Goal: Transaction & Acquisition: Subscribe to service/newsletter

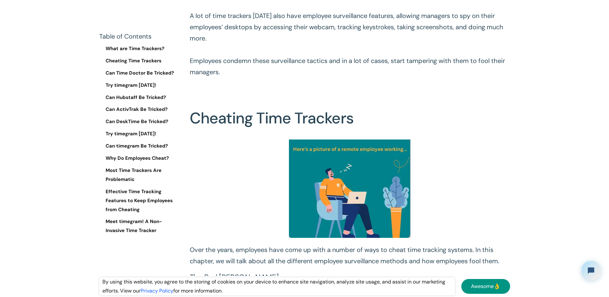
scroll to position [513, 0]
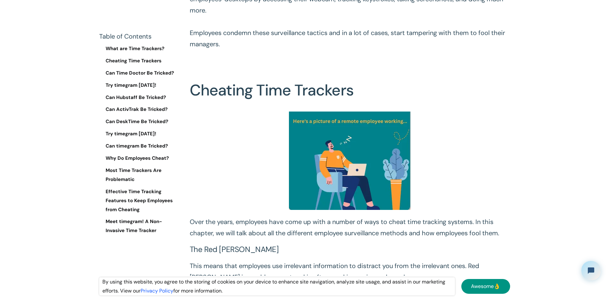
click at [167, 60] on link "Cheating Time Trackers" at bounding box center [139, 60] width 80 height 9
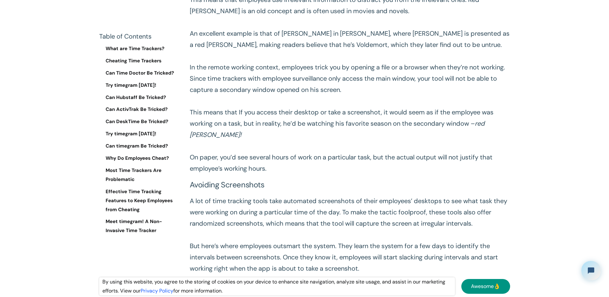
scroll to position [826, 0]
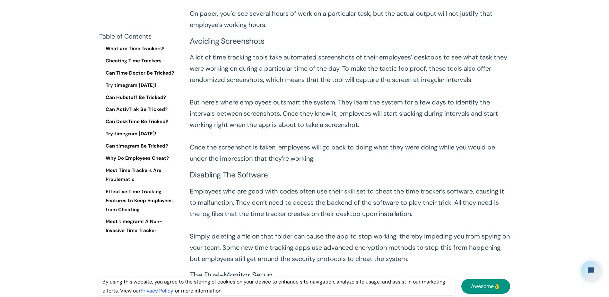
click at [150, 90] on link "Try timegram Today!" at bounding box center [139, 85] width 80 height 9
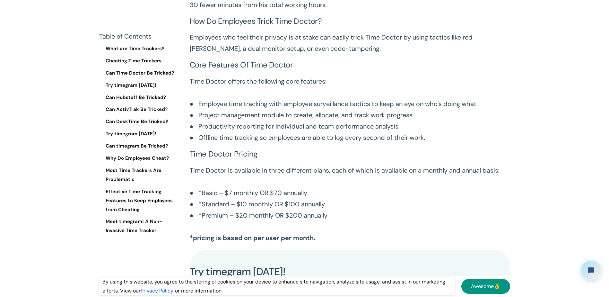
click at [152, 86] on link "Try timegram Today!" at bounding box center [139, 85] width 80 height 9
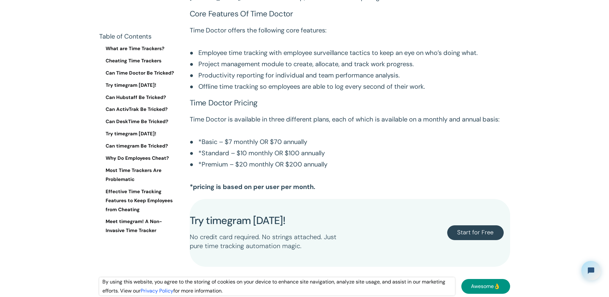
scroll to position [2339, 0]
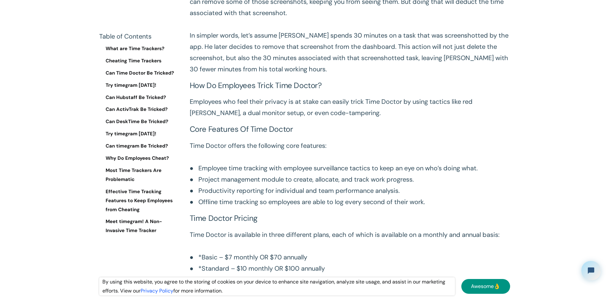
click at [155, 190] on link "Effective Time Tracking Features to Keep Employees from Cheating" at bounding box center [139, 200] width 80 height 27
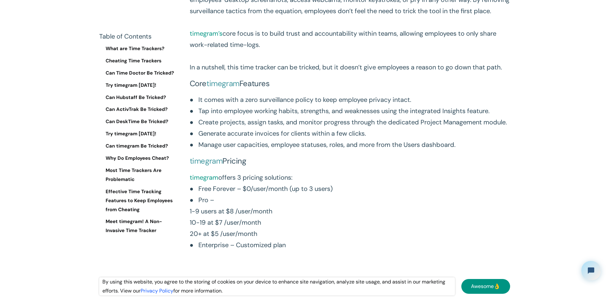
click at [145, 232] on link "Meet timegram! A Non-Invasive Time Tracker" at bounding box center [139, 226] width 80 height 18
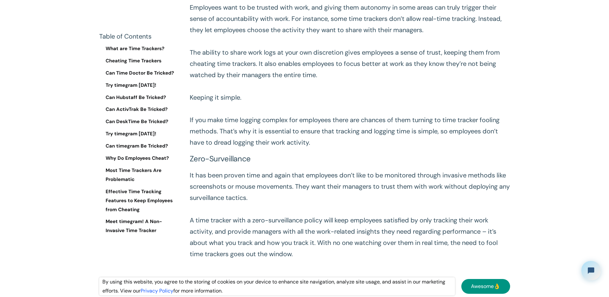
click at [488, 285] on link "Awesome👌" at bounding box center [485, 286] width 49 height 15
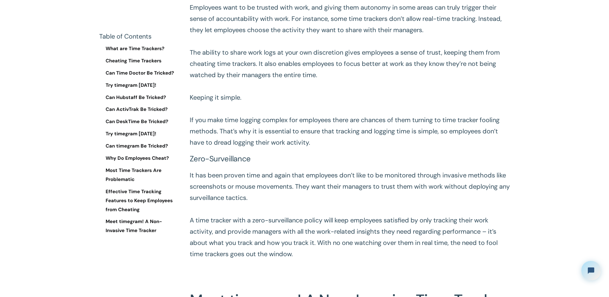
click at [128, 229] on link "Meet timegram! A Non-Invasive Time Tracker" at bounding box center [139, 226] width 80 height 18
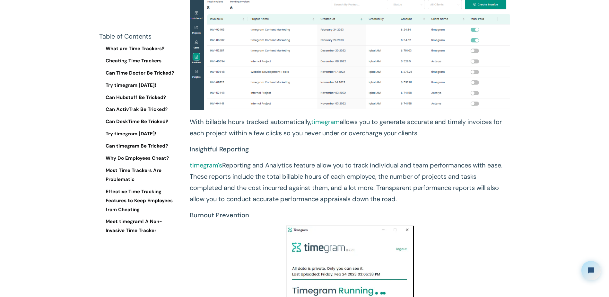
scroll to position [9124, 0]
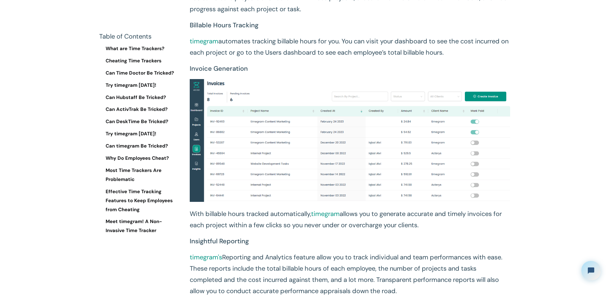
click at [136, 81] on link "Try timegram Today!" at bounding box center [139, 85] width 80 height 9
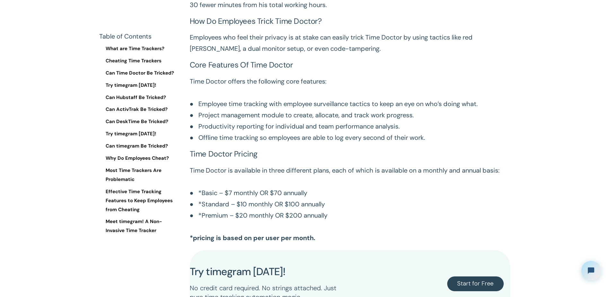
drag, startPoint x: 340, startPoint y: 42, endPoint x: 353, endPoint y: 39, distance: 13.6
click at [340, 250] on div "Try timegram Today! No credit card required. No strings attached. Just pure tim…" at bounding box center [350, 283] width 320 height 67
click at [504, 266] on div "Start for Free" at bounding box center [430, 283] width 160 height 35
click at [500, 276] on link "Start for Free" at bounding box center [475, 283] width 56 height 15
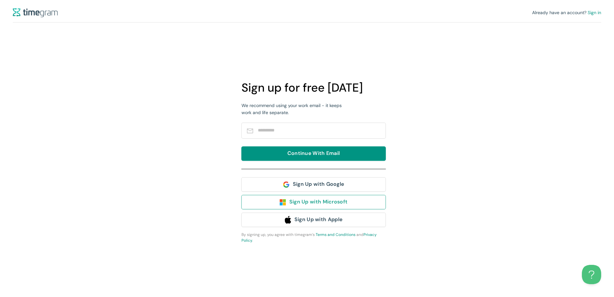
click at [322, 203] on span "Sign Up with Microsoft" at bounding box center [318, 202] width 58 height 8
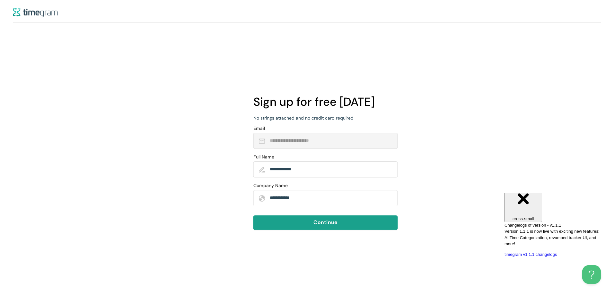
click at [313, 226] on button "Continue" at bounding box center [325, 222] width 144 height 14
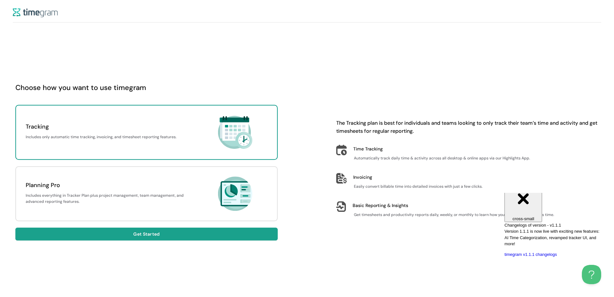
click at [244, 229] on button "Get Started" at bounding box center [146, 233] width 262 height 13
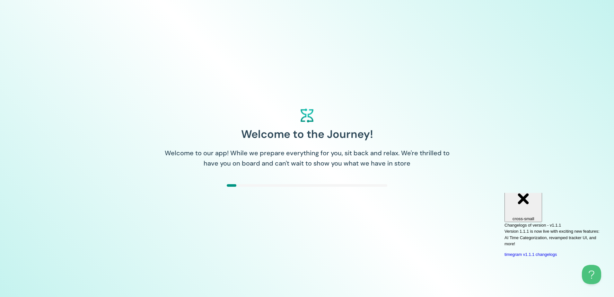
click at [389, 195] on div "Welcome to the Journey! Welcome to our app! While we prepare everything for you…" at bounding box center [307, 148] width 614 height 297
click at [539, 201] on div "Close cross-small" at bounding box center [523, 198] width 32 height 43
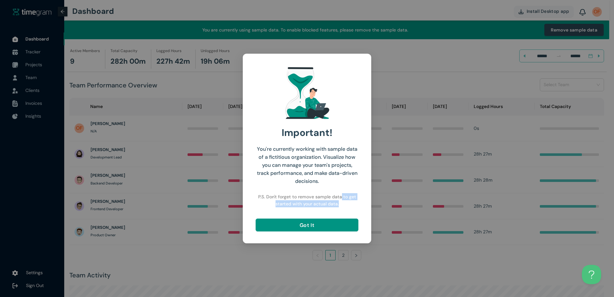
click at [354, 229] on div "Important! You're currently working with sample data of a fictitious organizati…" at bounding box center [306, 148] width 113 height 174
click at [343, 216] on div "Important! You're currently working with sample data of a fictitious organizati…" at bounding box center [306, 148] width 113 height 174
click at [340, 227] on button "Got It" at bounding box center [306, 224] width 103 height 13
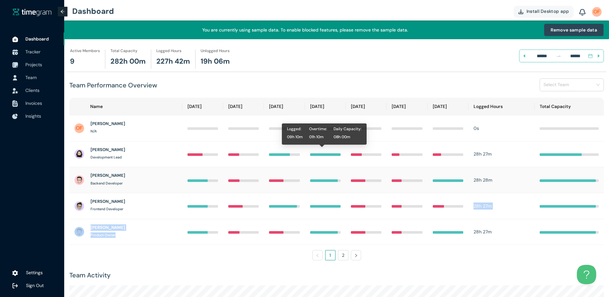
drag, startPoint x: 366, startPoint y: 223, endPoint x: 359, endPoint y: 232, distance: 11.1
click at [366, 227] on tbody "Oliver Fievez N/A 0s Scarlett King Development Lead 28h 27m Harper Adams Backen…" at bounding box center [336, 180] width 534 height 130
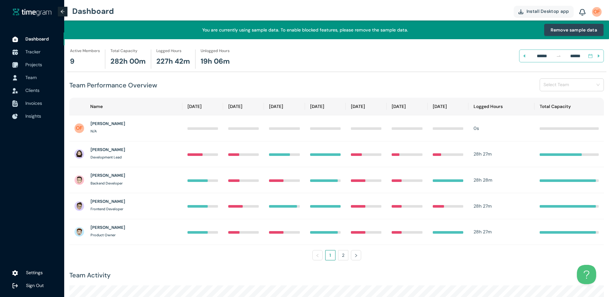
click at [362, 257] on ul "1 2" at bounding box center [336, 255] width 534 height 10
click at [358, 256] on button "button" at bounding box center [356, 255] width 10 height 10
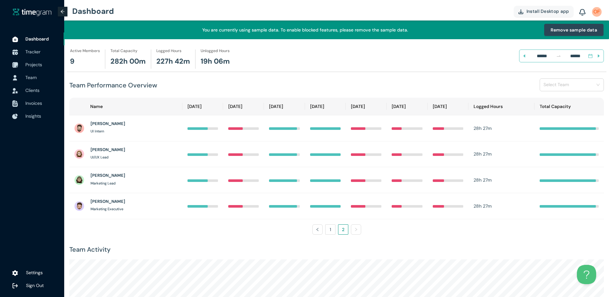
click at [319, 228] on icon "left" at bounding box center [317, 229] width 4 height 4
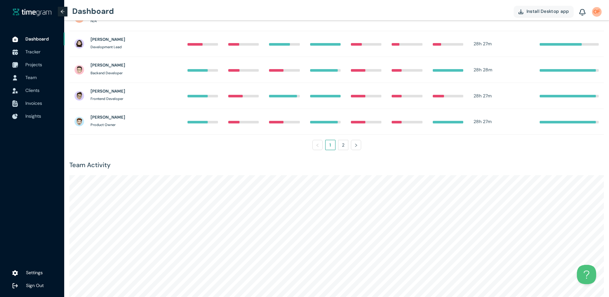
scroll to position [127, 0]
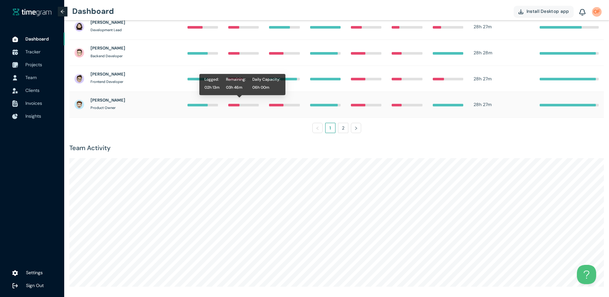
click at [230, 101] on td at bounding box center [243, 105] width 41 height 26
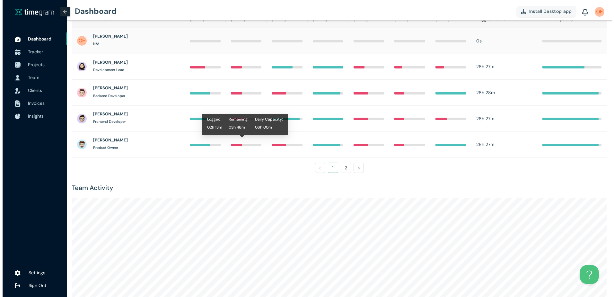
scroll to position [0, 0]
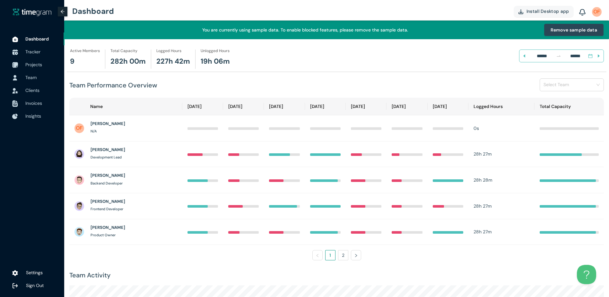
click at [36, 53] on span "Tracker" at bounding box center [32, 52] width 15 height 6
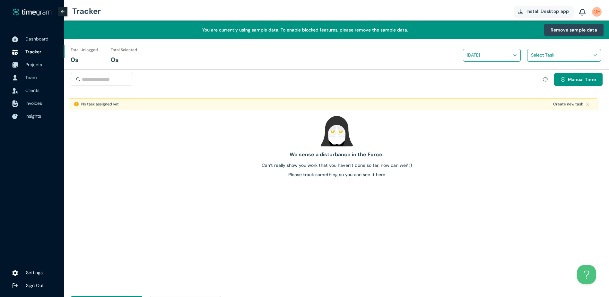
click at [43, 62] on span "Projects" at bounding box center [42, 64] width 34 height 13
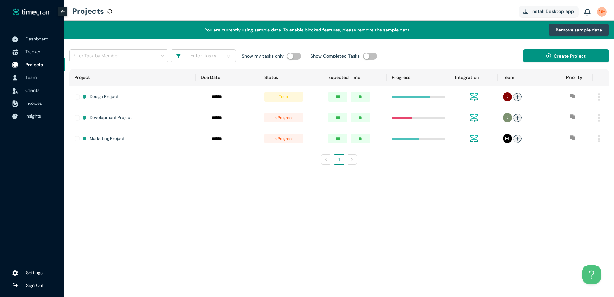
drag, startPoint x: 36, startPoint y: 77, endPoint x: 32, endPoint y: 77, distance: 3.5
click at [36, 78] on span "Team" at bounding box center [30, 77] width 11 height 6
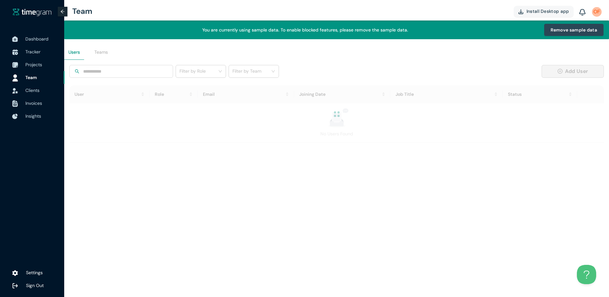
click at [41, 99] on span "Invoices" at bounding box center [42, 103] width 34 height 13
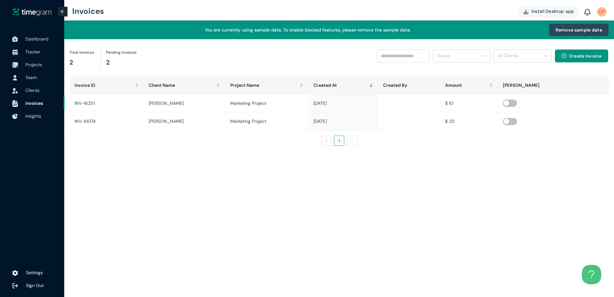
click at [39, 92] on span "Clients" at bounding box center [32, 90] width 14 height 6
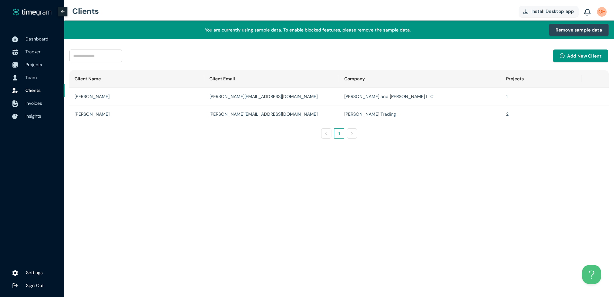
click at [38, 100] on span "Invoices" at bounding box center [42, 103] width 34 height 13
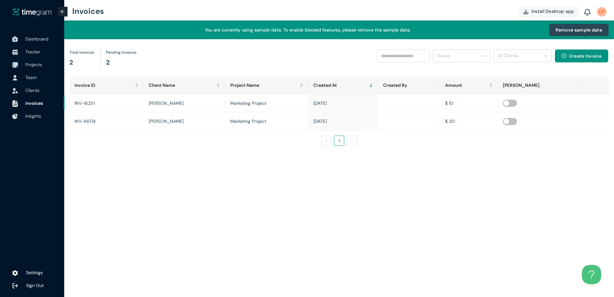
click at [39, 115] on span "Insights" at bounding box center [33, 116] width 16 height 6
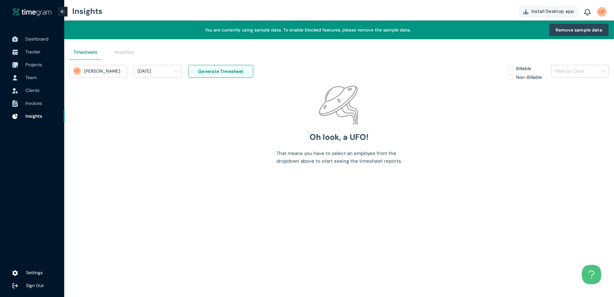
click at [40, 101] on span "Invoices" at bounding box center [33, 103] width 17 height 6
